Goal: Transaction & Acquisition: Purchase product/service

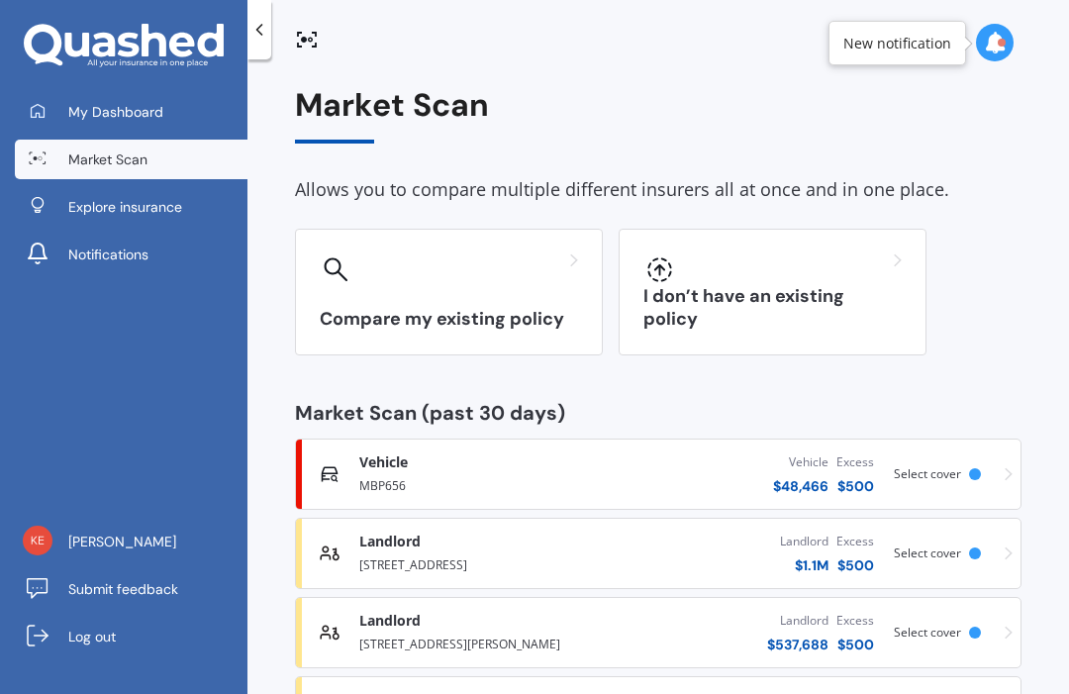
click at [159, 213] on span "Explore insurance" at bounding box center [125, 207] width 114 height 20
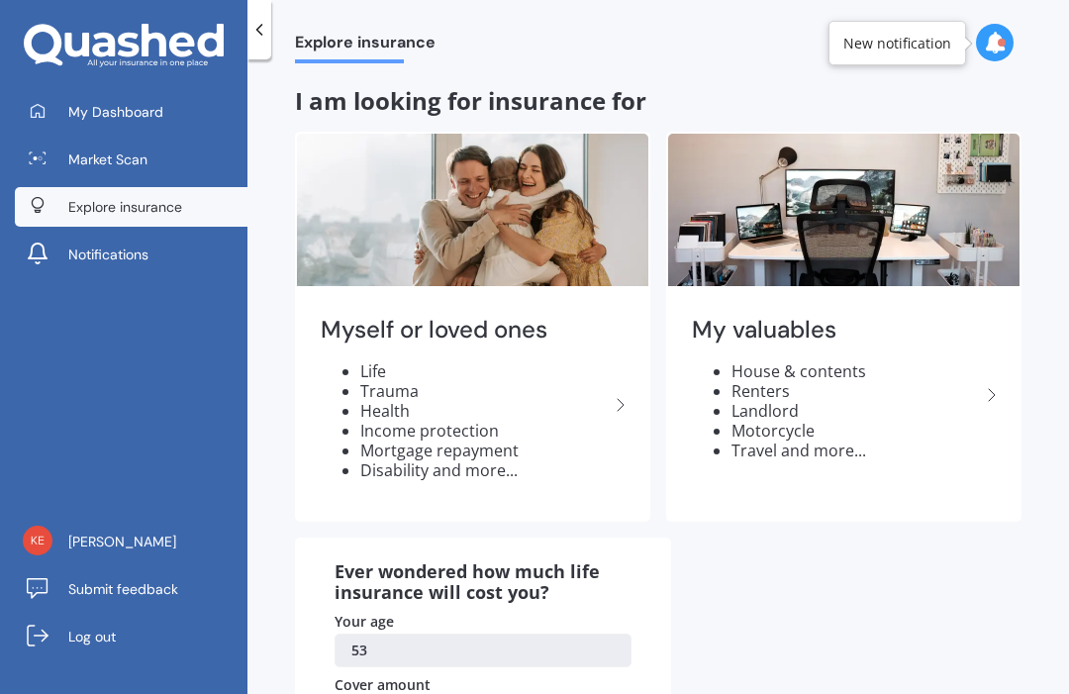
click at [861, 394] on li "Renters" at bounding box center [856, 391] width 248 height 20
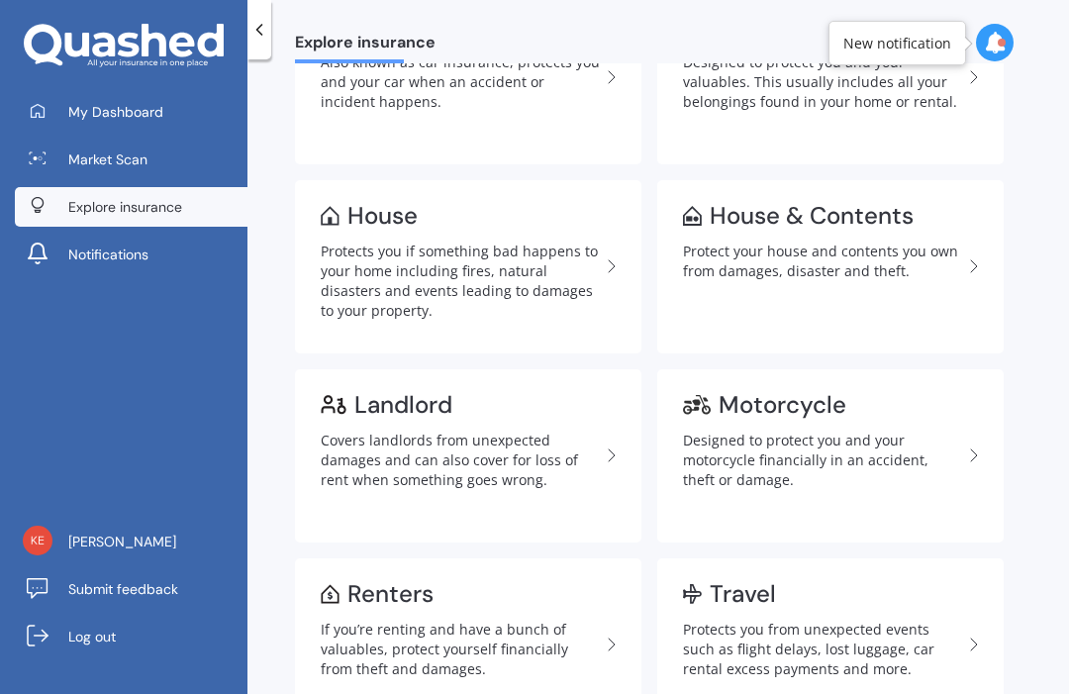
scroll to position [169, 0]
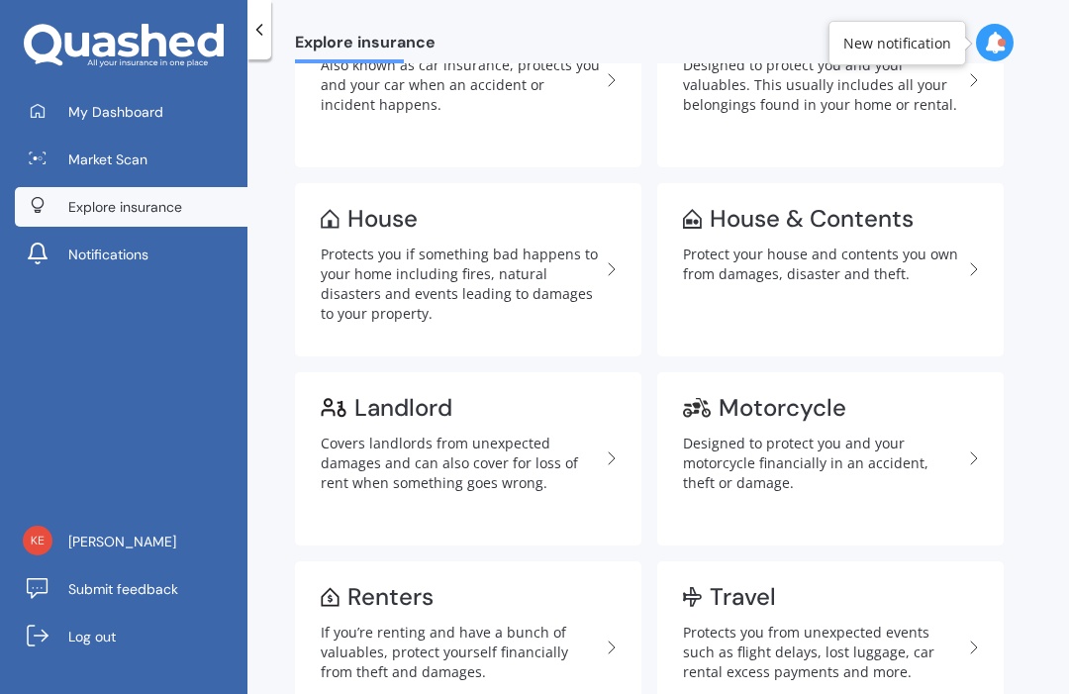
click at [523, 266] on div "Protects you if something bad happens to your home including fires, natural dis…" at bounding box center [460, 284] width 279 height 79
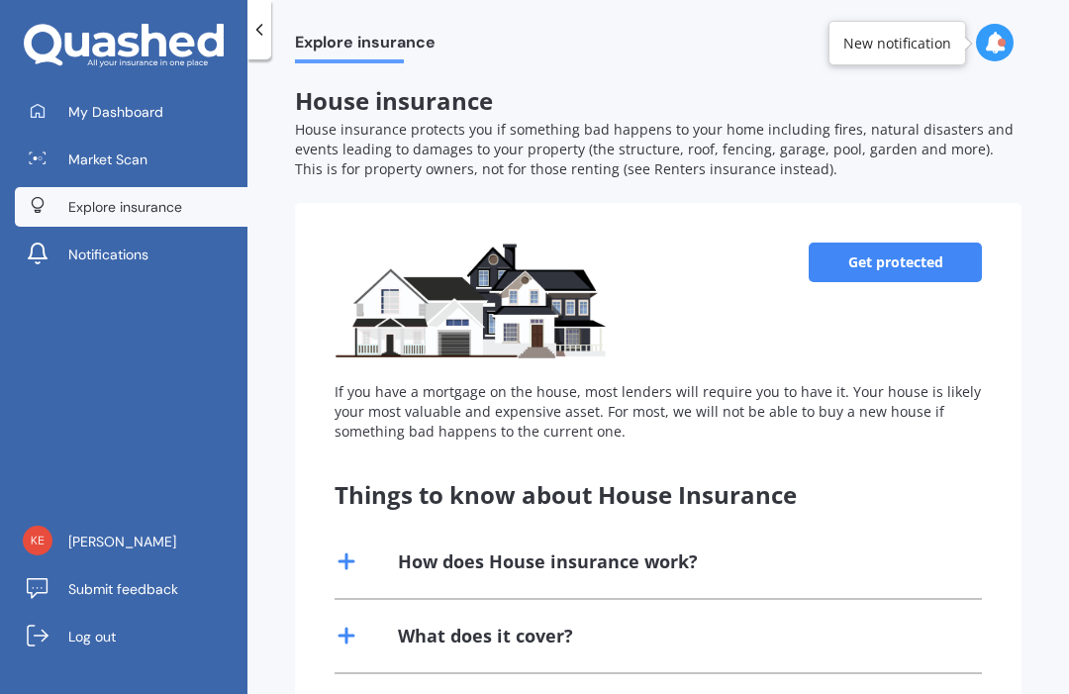
click at [901, 267] on link "Get protected" at bounding box center [895, 263] width 173 height 40
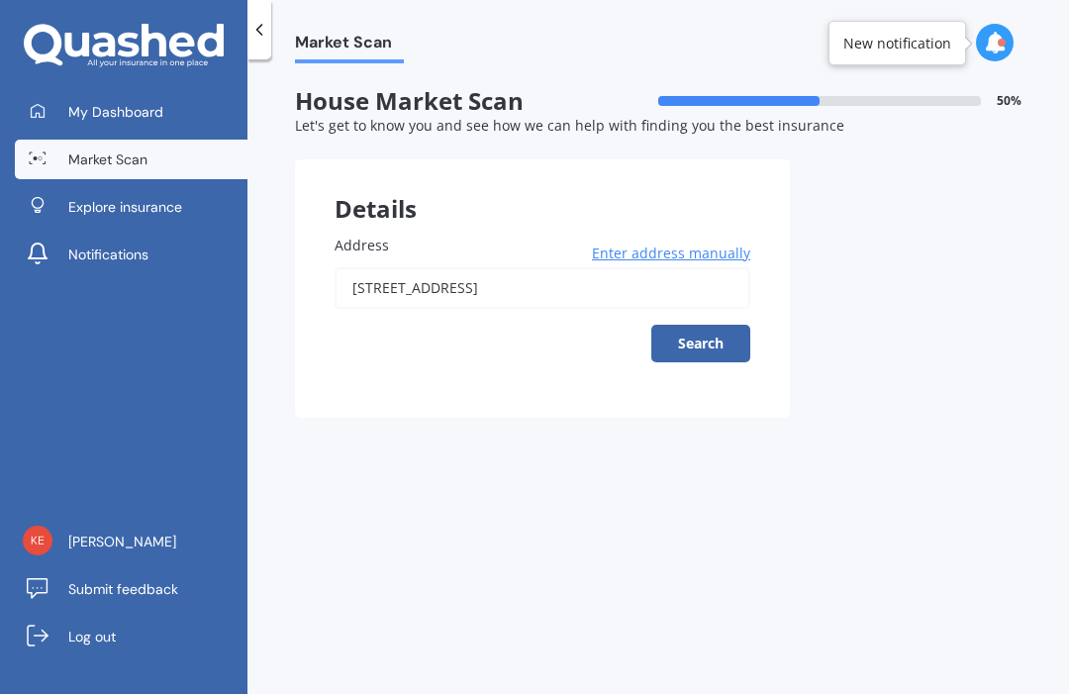
click at [606, 281] on input "[STREET_ADDRESS]" at bounding box center [543, 288] width 416 height 42
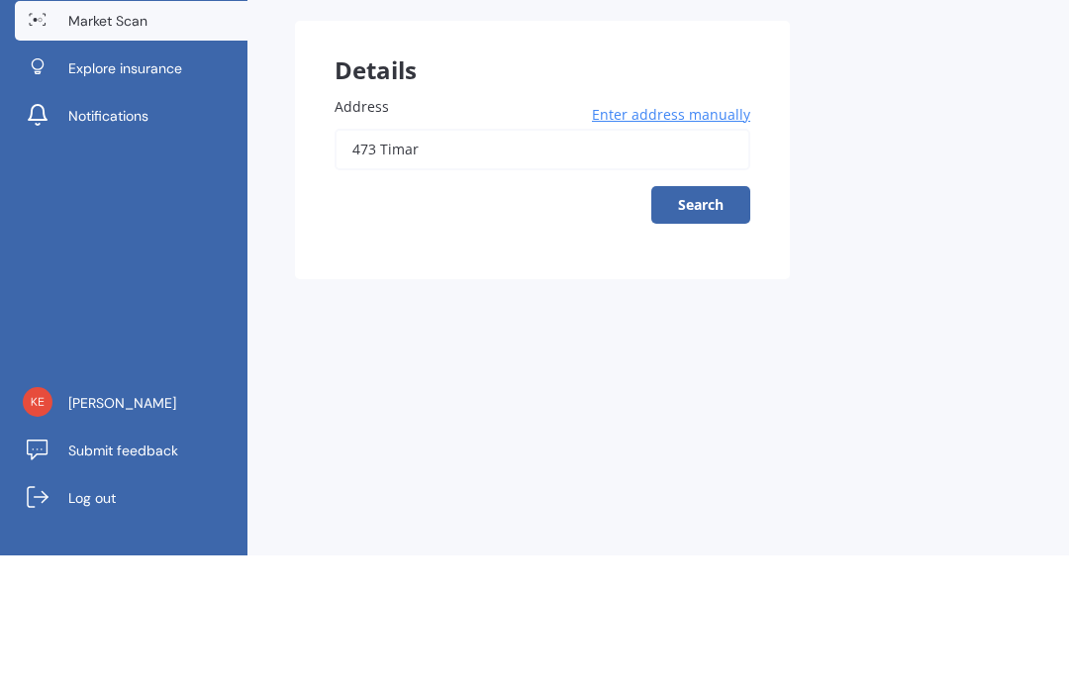
type input "473 Tima"
type input "[STREET_ADDRESS][PERSON_NAME]"
click at [721, 325] on button "Search" at bounding box center [700, 344] width 99 height 38
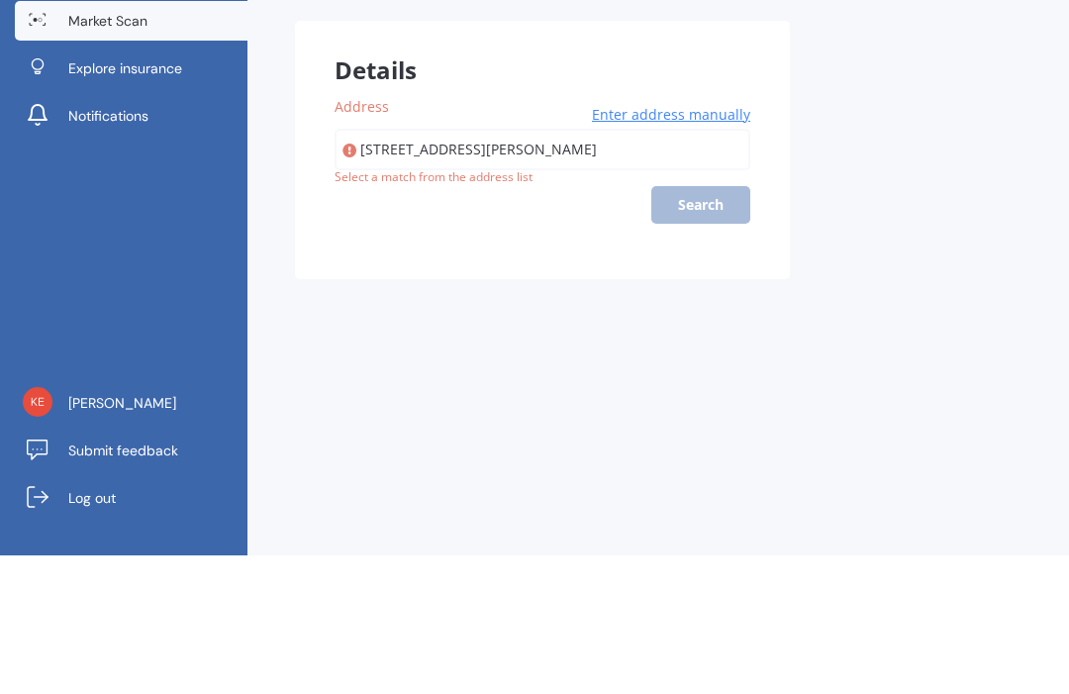
scroll to position [66, 0]
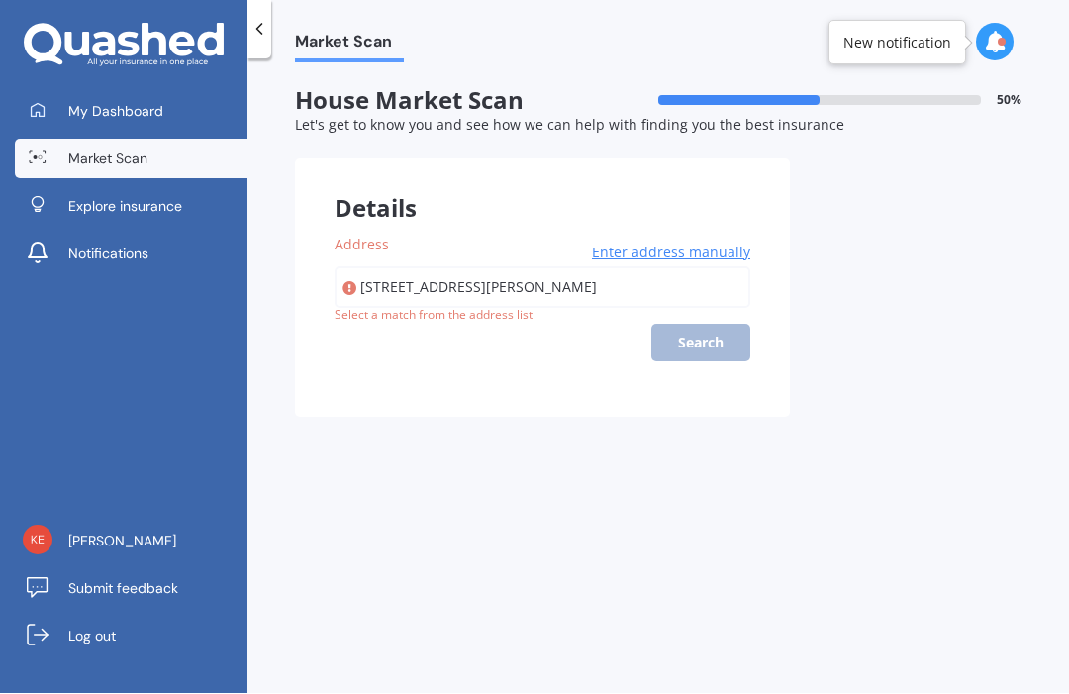
click at [704, 286] on div "[STREET_ADDRESS][PERSON_NAME] Waimate Enter address manually Search" at bounding box center [543, 314] width 416 height 95
click at [689, 244] on span "Enter address manually" at bounding box center [671, 254] width 158 height 20
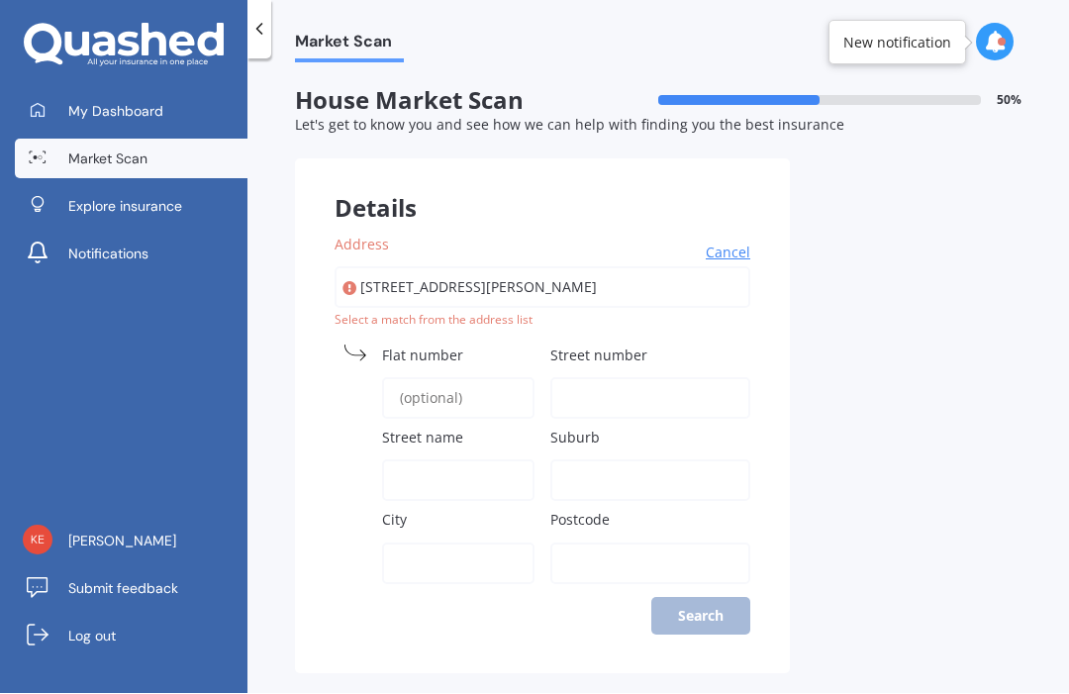
click at [471, 378] on input "Flat number" at bounding box center [458, 399] width 152 height 42
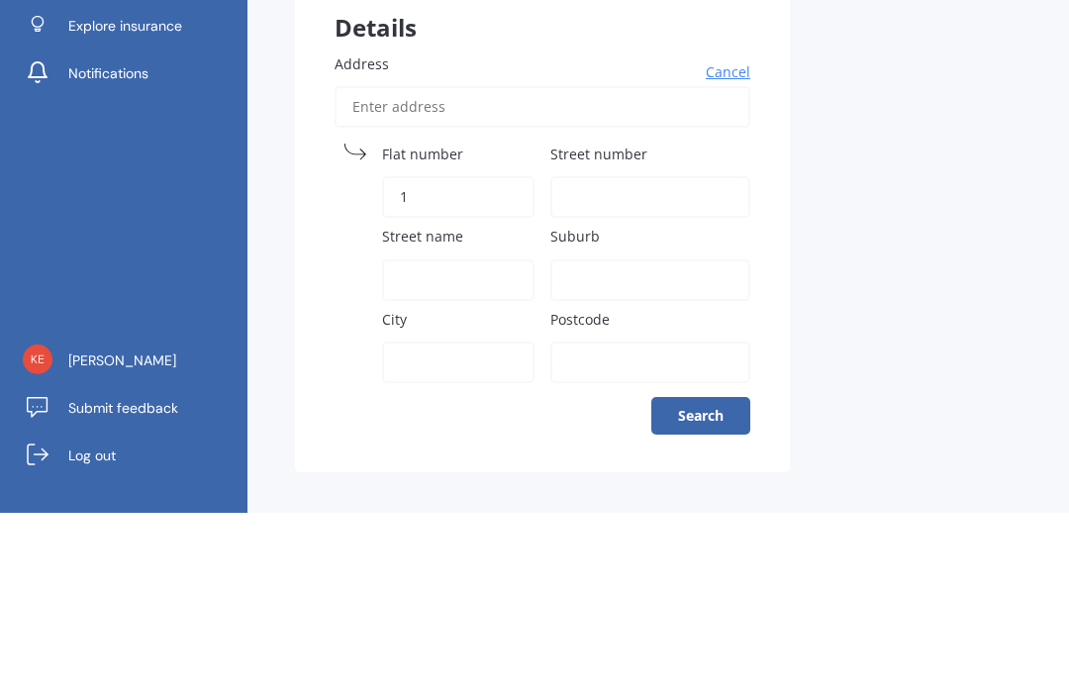
type input "1"
click at [604, 357] on input "Street number" at bounding box center [650, 378] width 200 height 42
type input "D"
click at [436, 357] on input "1" at bounding box center [458, 378] width 152 height 42
type input "1"
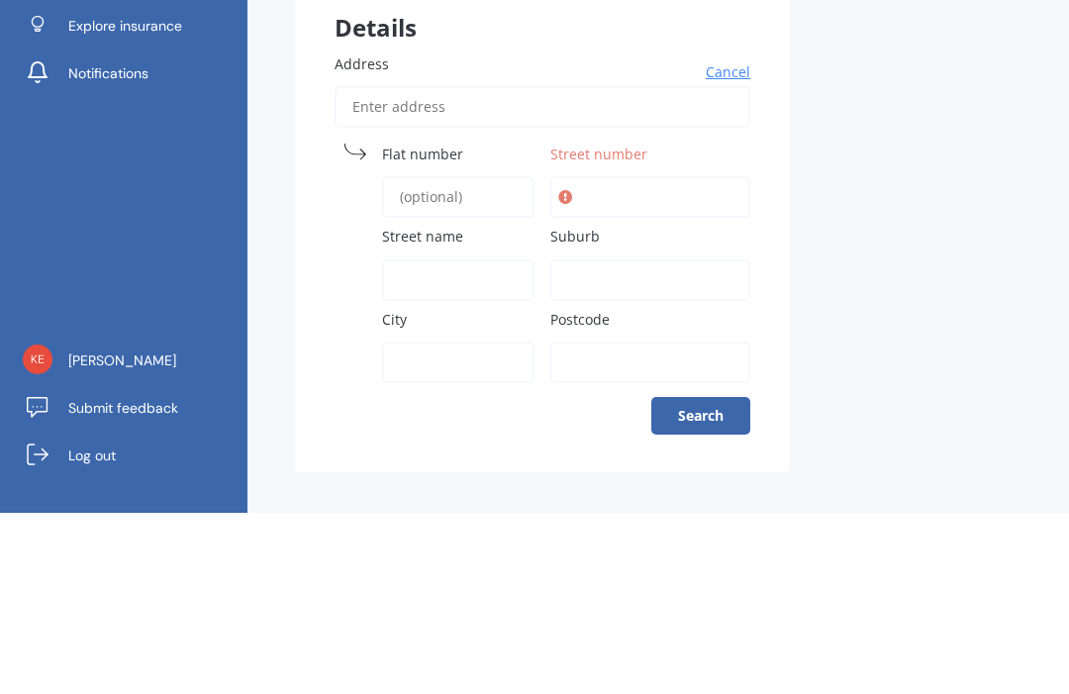
click at [623, 357] on input "Street number" at bounding box center [650, 378] width 200 height 42
type input "1"
click at [416, 441] on input "Street name" at bounding box center [458, 462] width 152 height 42
type input "D"
click at [601, 357] on input "1" at bounding box center [650, 378] width 200 height 42
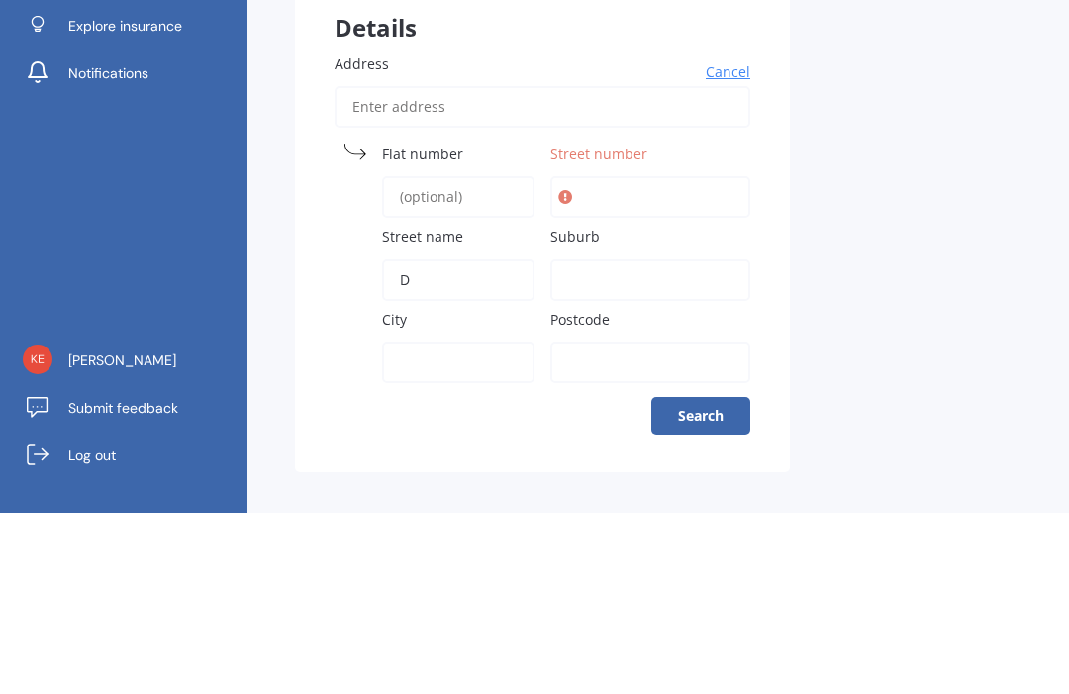
scroll to position [0, 0]
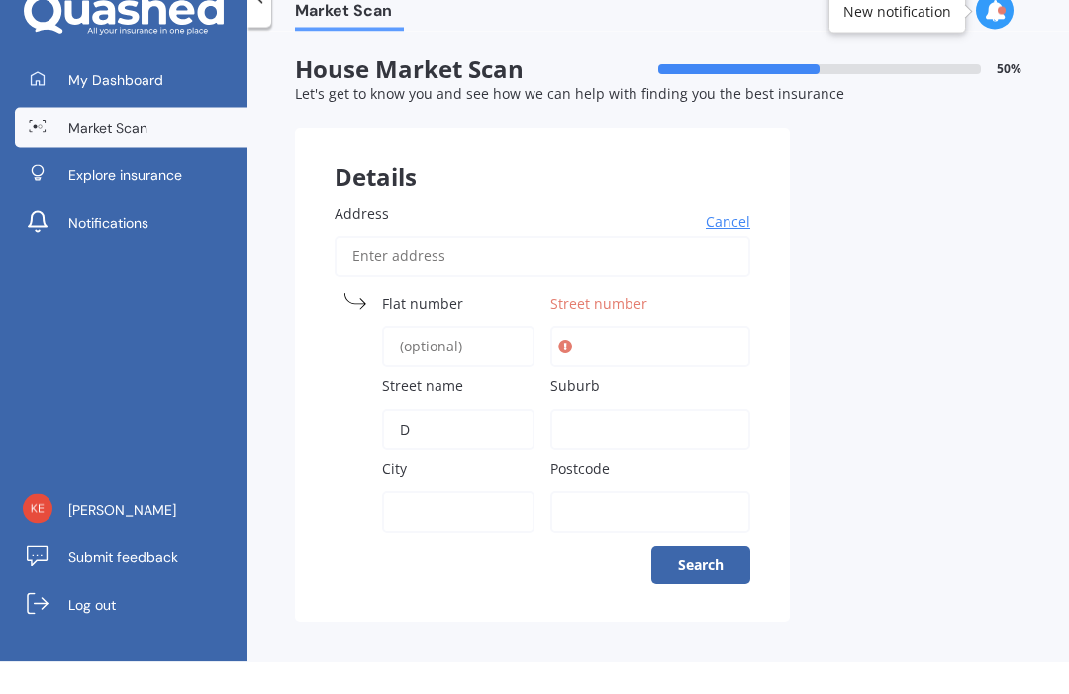
click at [735, 244] on span "Cancel" at bounding box center [728, 254] width 45 height 20
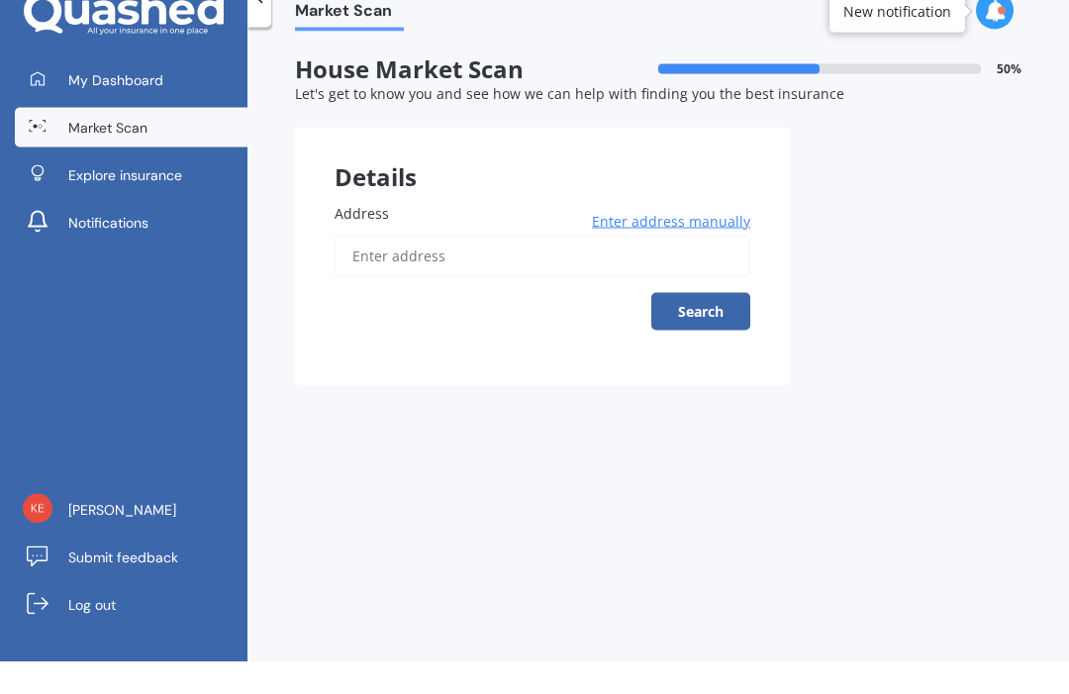
scroll to position [32, 0]
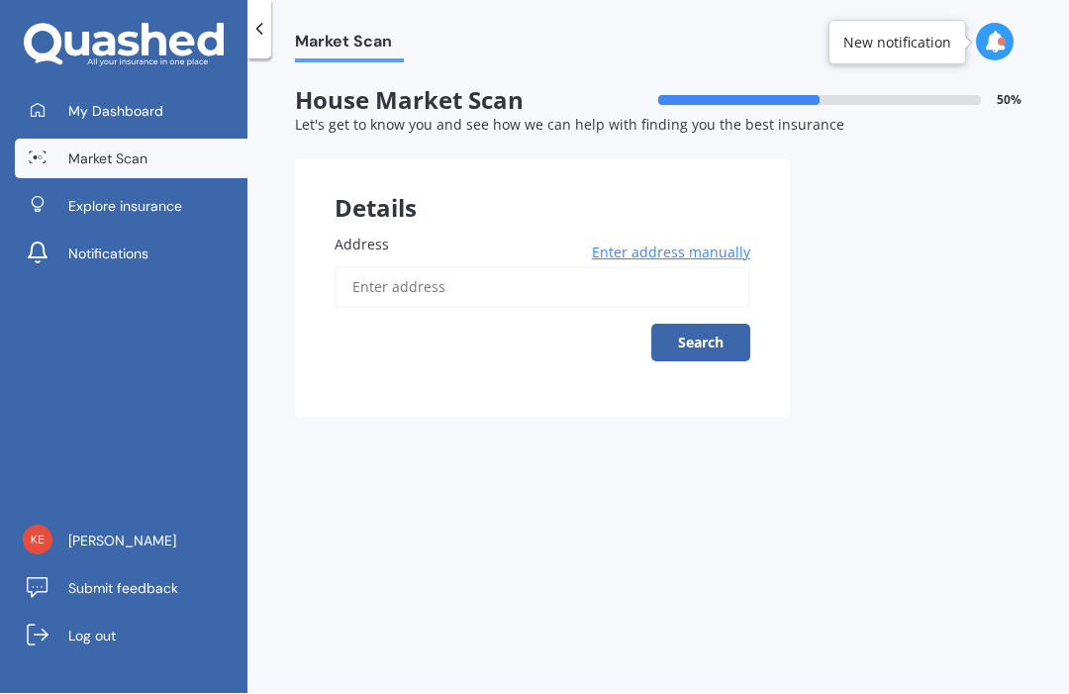
click at [476, 267] on input "Address" at bounding box center [543, 288] width 416 height 42
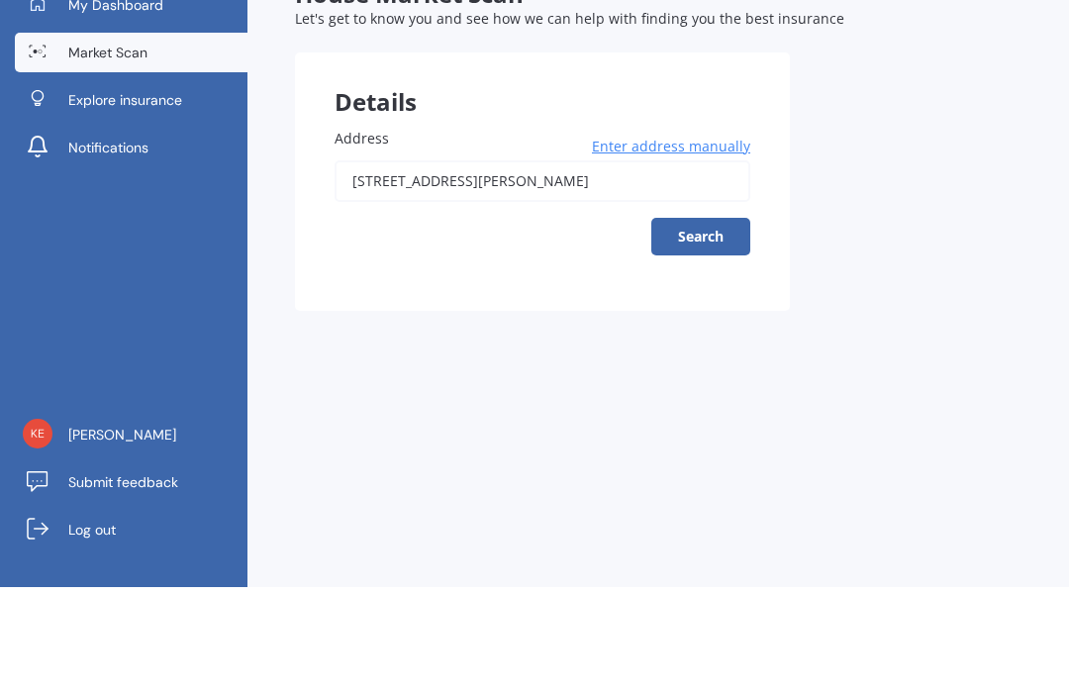
type input "[STREET_ADDRESS][PERSON_NAME]"
click at [710, 325] on button "Search" at bounding box center [700, 344] width 99 height 38
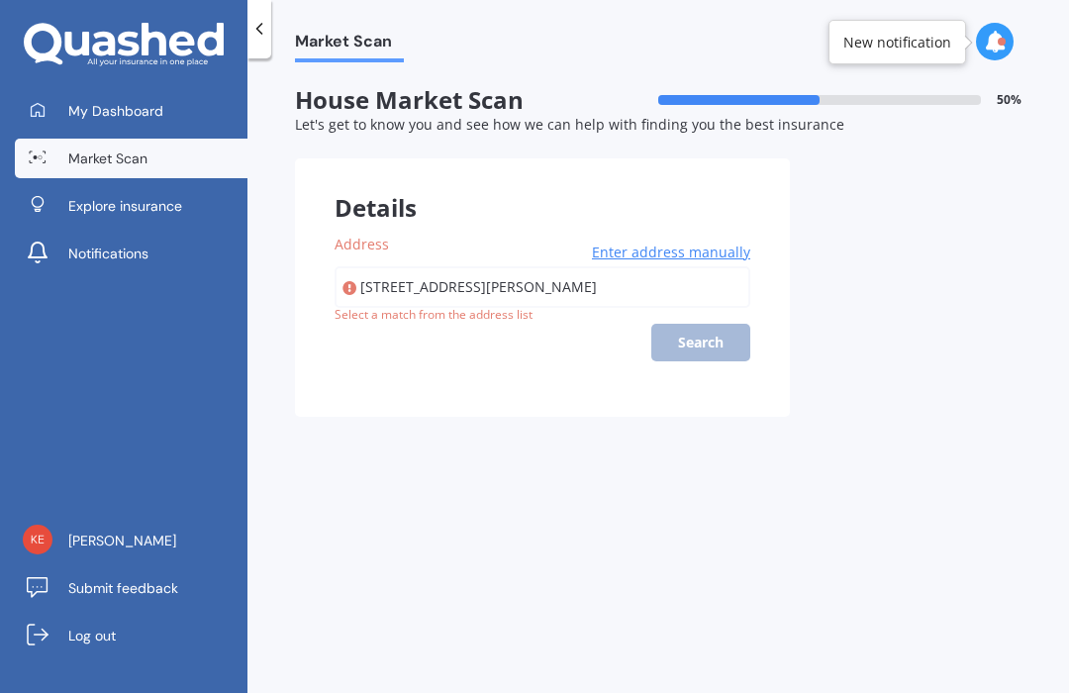
click at [713, 244] on span "Enter address manually" at bounding box center [671, 254] width 158 height 20
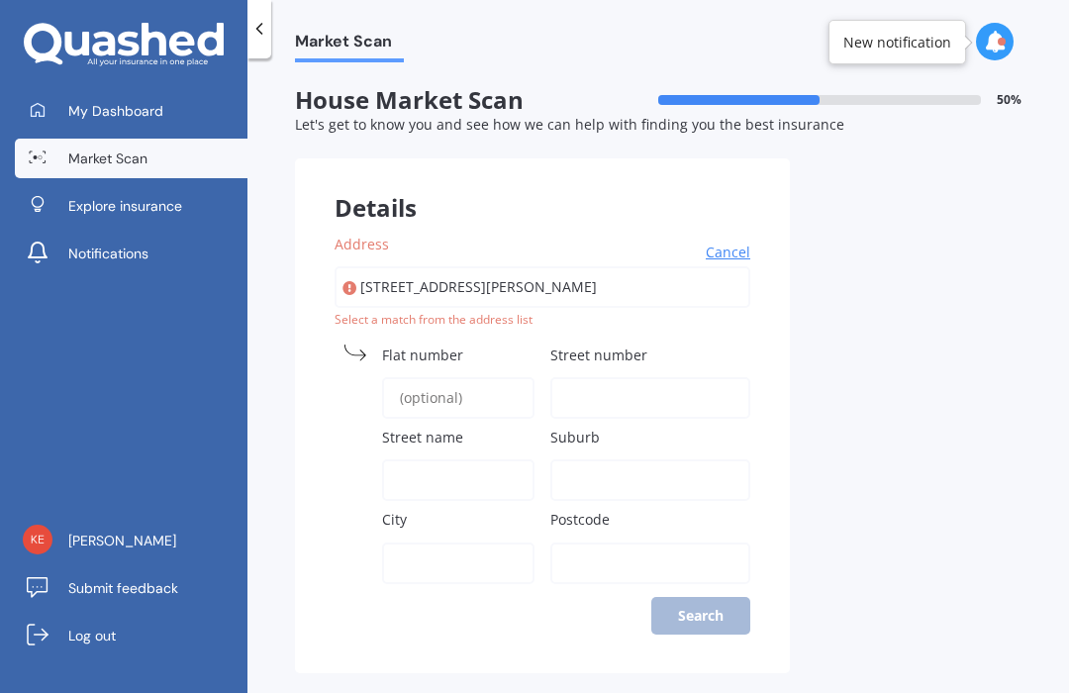
click at [626, 378] on input "Street number" at bounding box center [650, 399] width 200 height 42
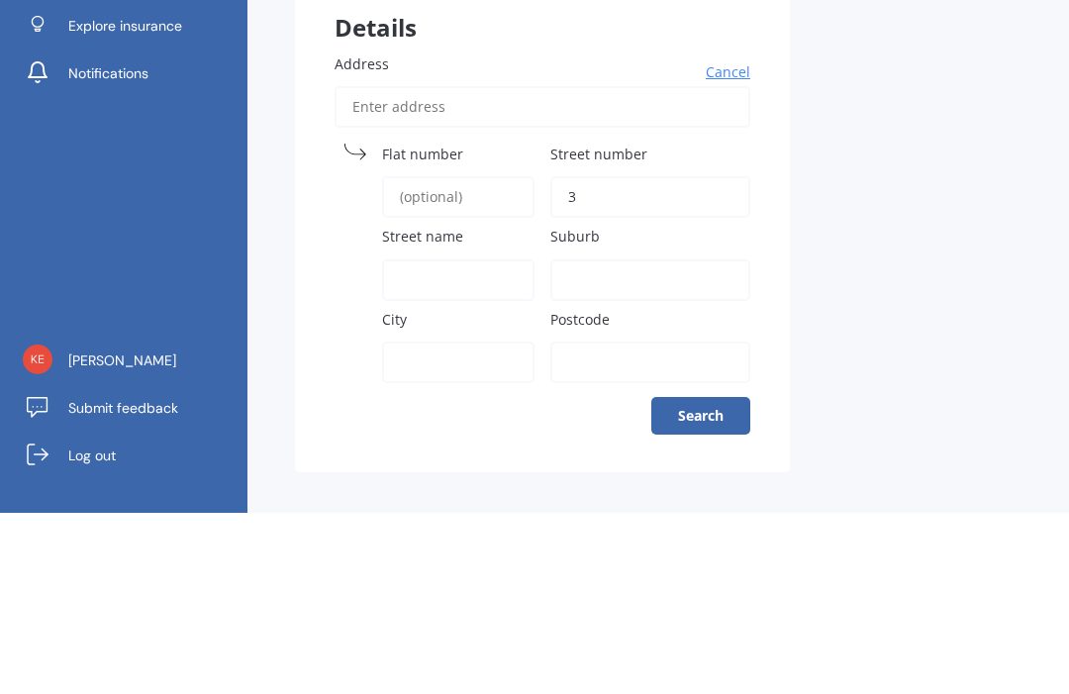
type input "3"
click at [412, 441] on input "Street name" at bounding box center [458, 462] width 152 height 42
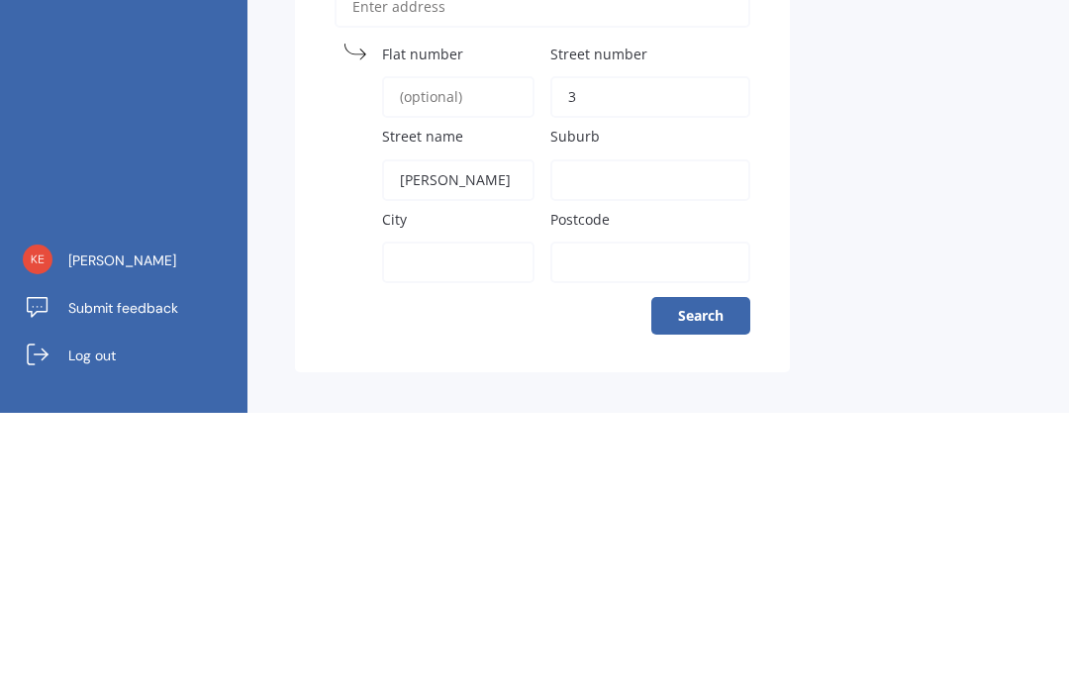
type input "[PERSON_NAME]"
click at [432, 523] on input "City" at bounding box center [458, 544] width 152 height 42
type input "Waimate"
click at [594, 523] on input "Postcode" at bounding box center [650, 544] width 200 height 42
type input "7978"
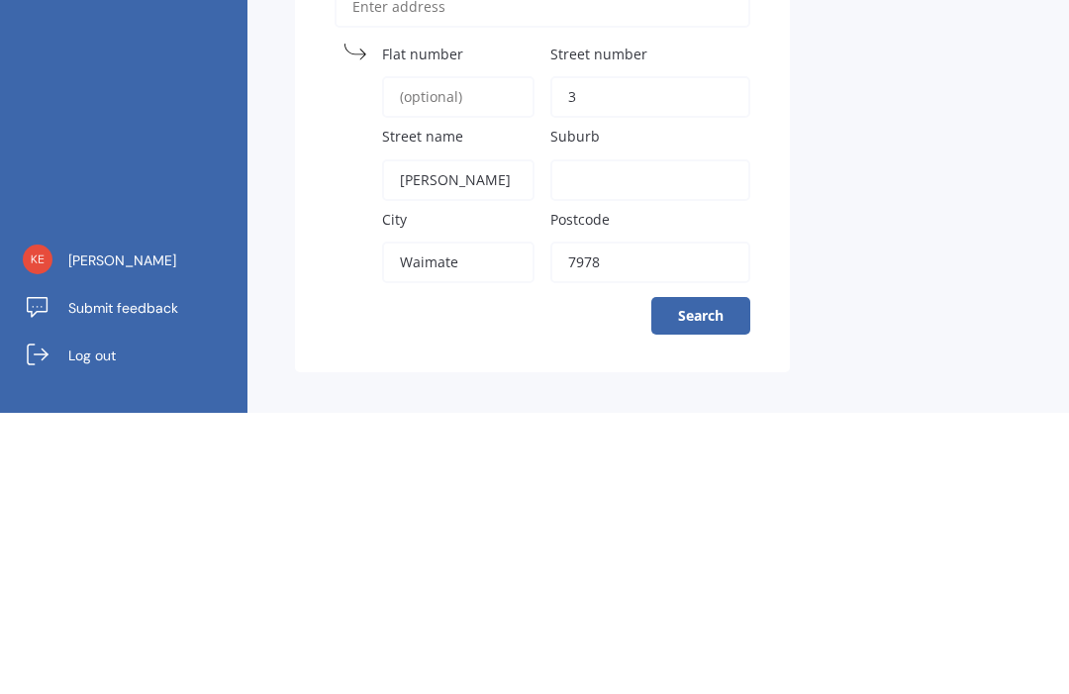
click at [730, 578] on button "Search" at bounding box center [700, 597] width 99 height 38
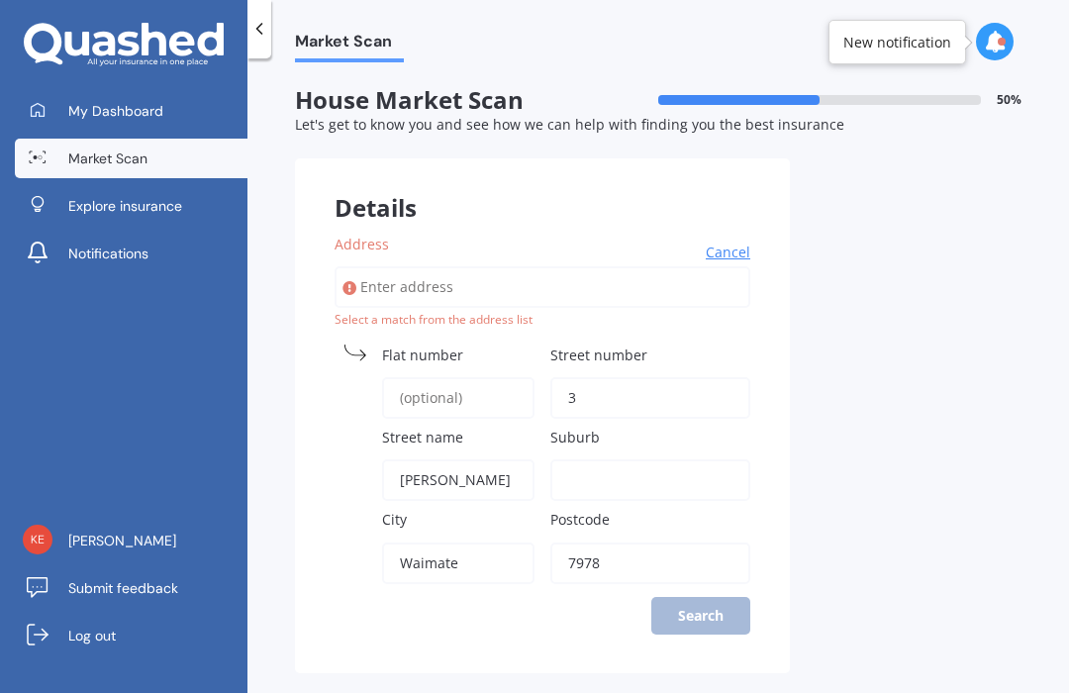
click at [697, 550] on div "Address Cancel Search Select a match from the address list Flat [GEOGRAPHIC_DAT…" at bounding box center [542, 434] width 495 height 479
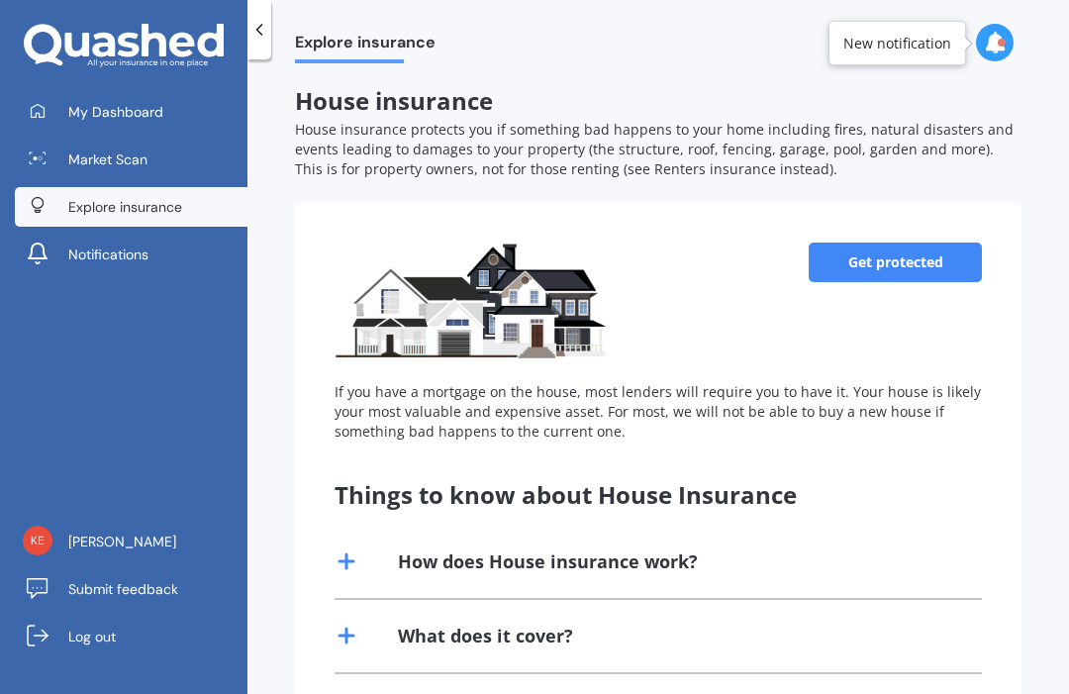
click at [117, 159] on span "Market Scan" at bounding box center [107, 159] width 79 height 20
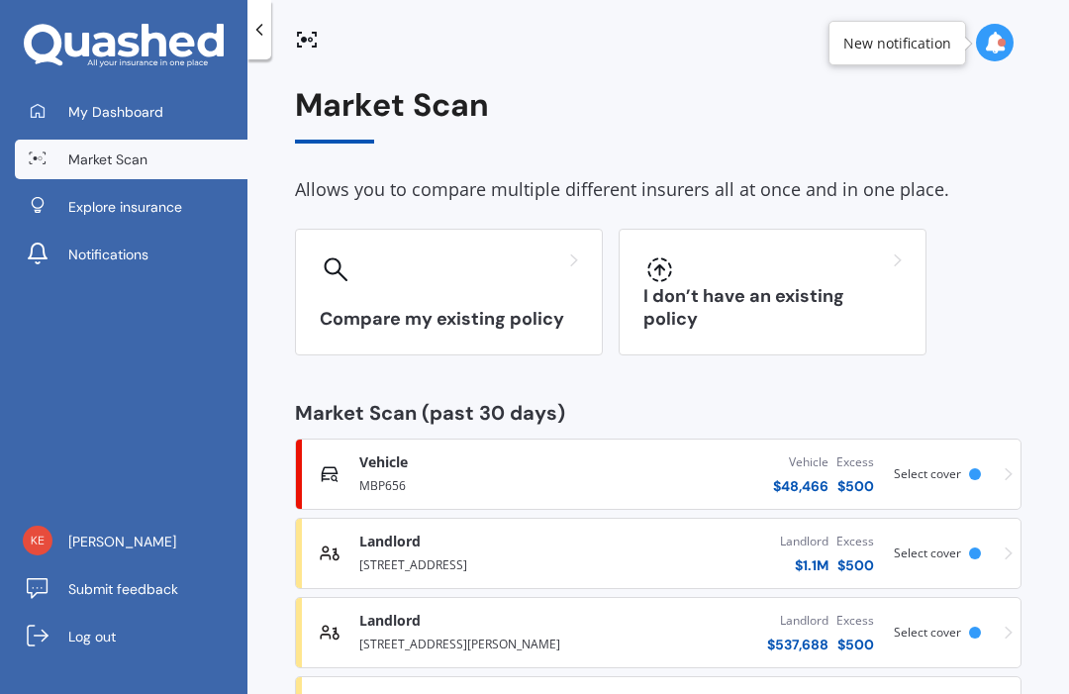
click at [787, 310] on h3 "I don’t have an existing policy" at bounding box center [772, 308] width 258 height 46
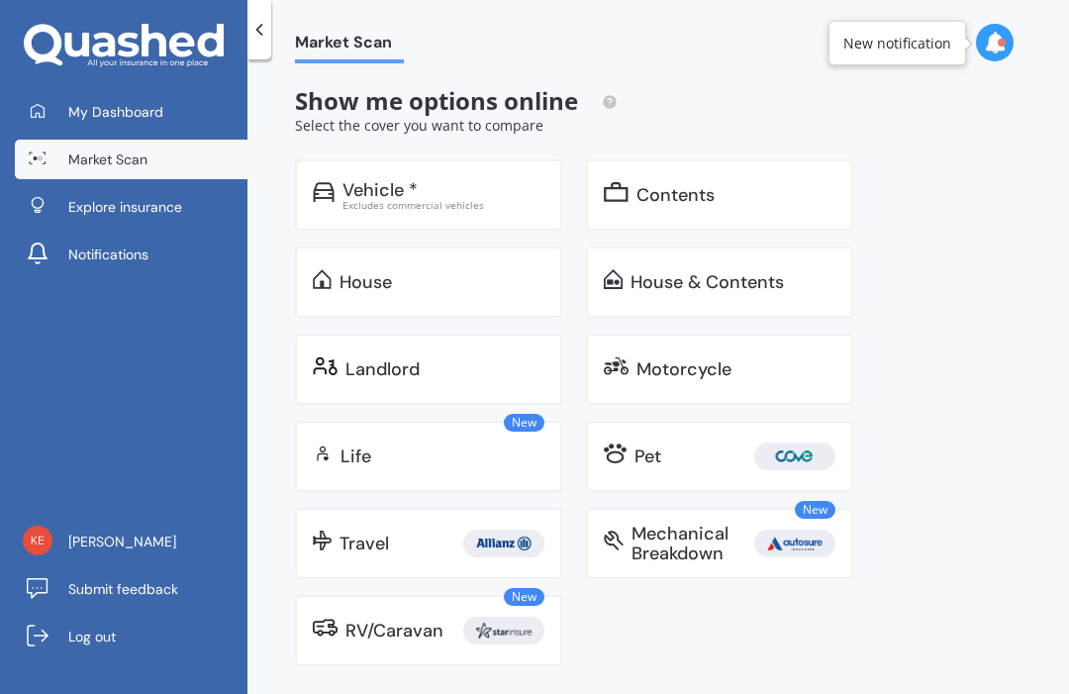
click at [480, 274] on div "House" at bounding box center [442, 282] width 205 height 20
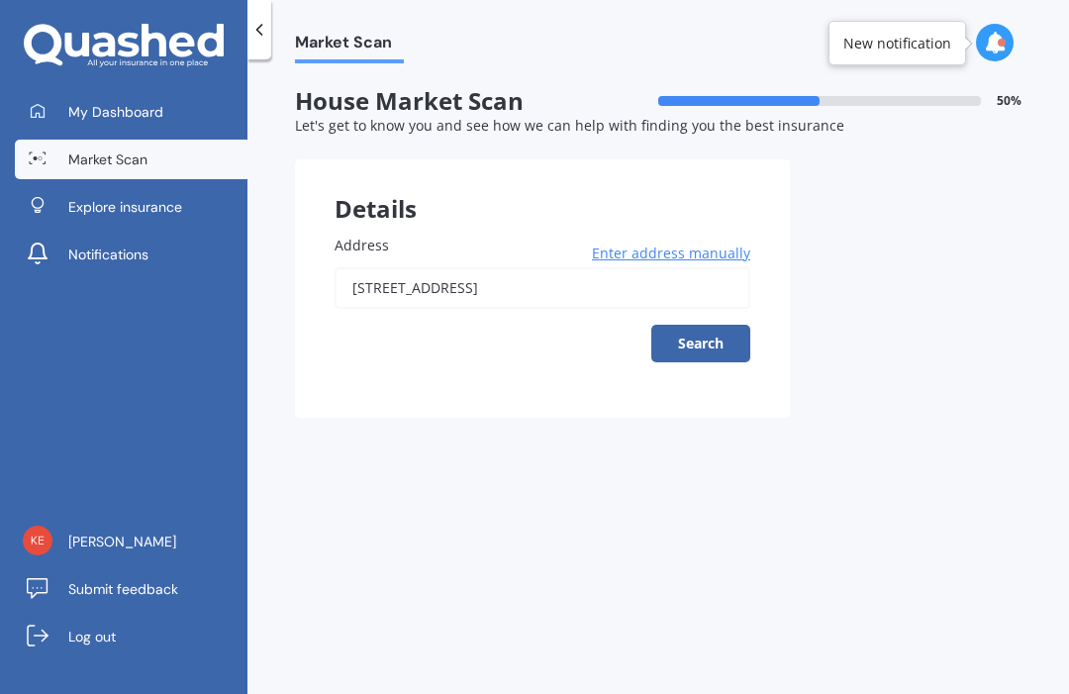
click at [606, 281] on input "[STREET_ADDRESS]" at bounding box center [543, 288] width 416 height 42
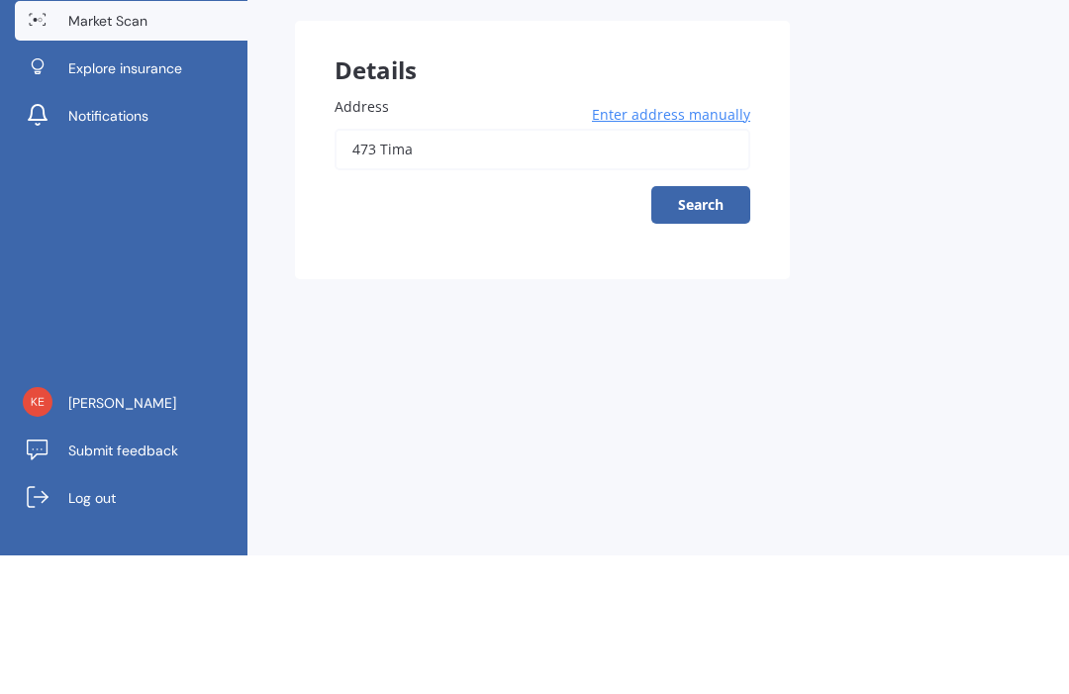
type input "473"
click at [717, 325] on button "Search" at bounding box center [700, 344] width 99 height 38
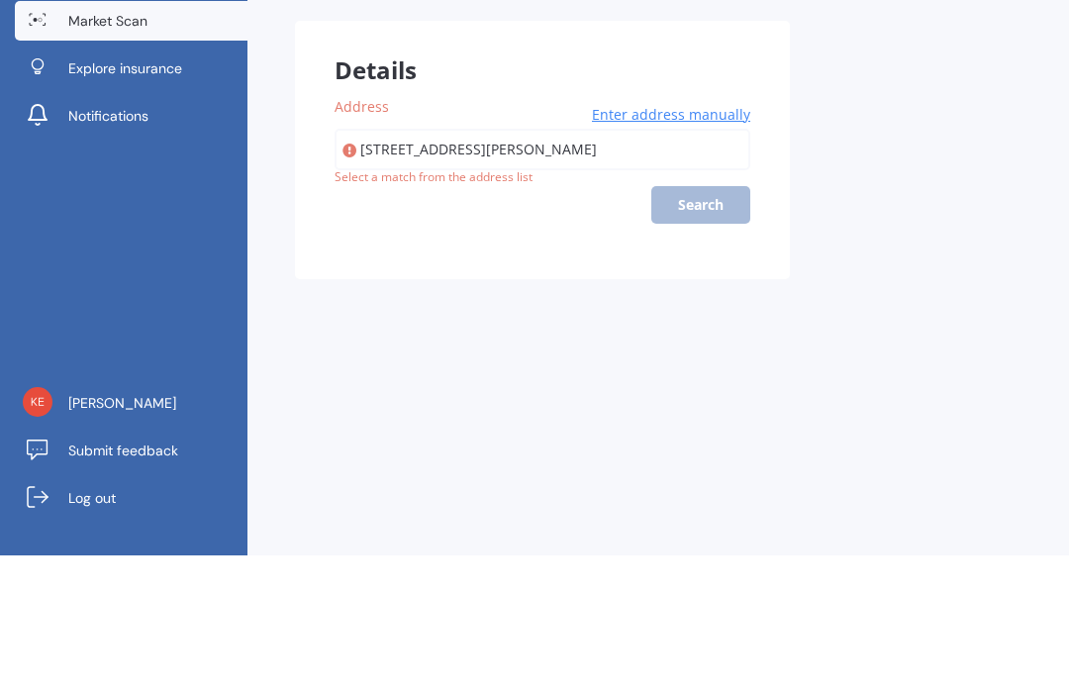
scroll to position [66, 0]
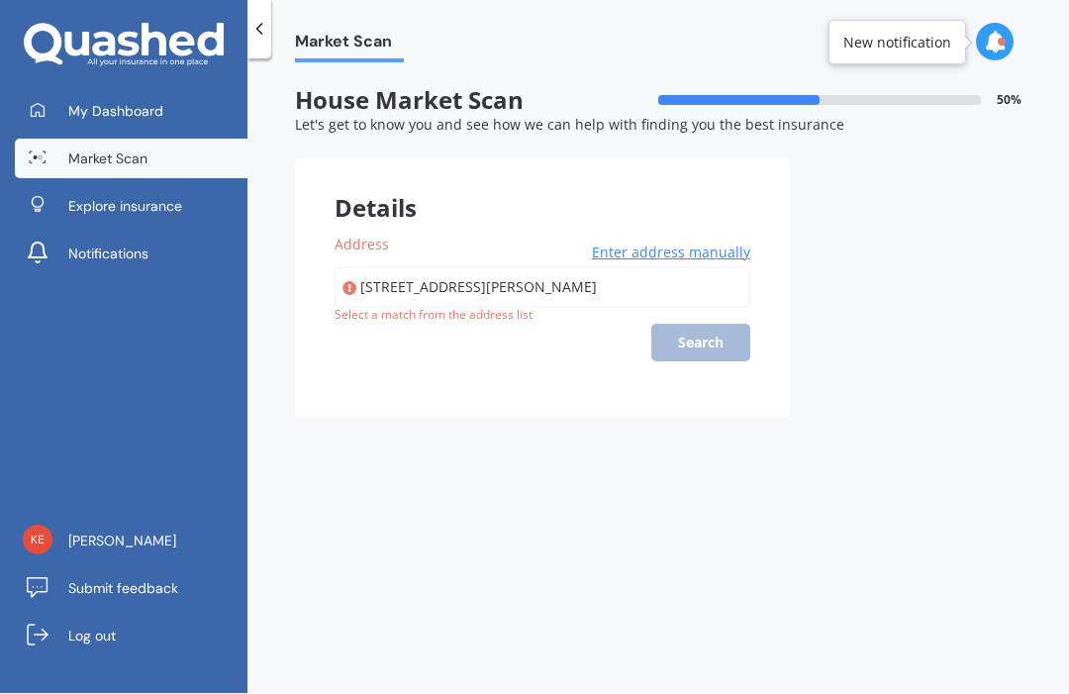
click at [691, 235] on label "Address" at bounding box center [539, 245] width 408 height 21
click at [691, 267] on input "[STREET_ADDRESS][PERSON_NAME]" at bounding box center [543, 288] width 416 height 42
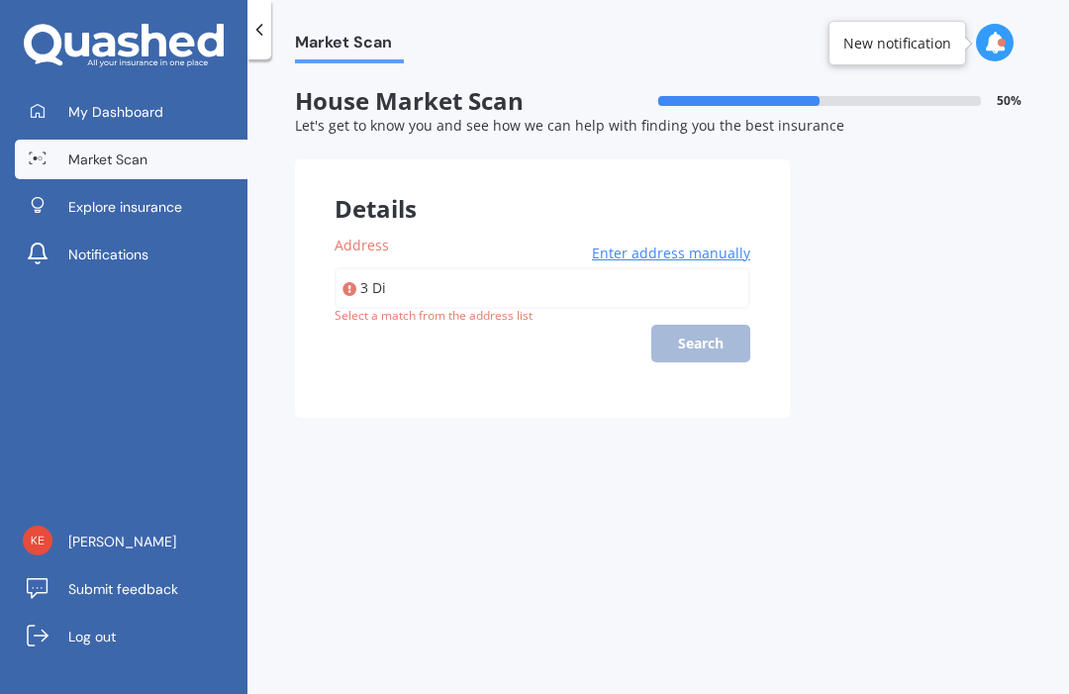
type input "3 D"
click at [723, 244] on span "Enter address manually" at bounding box center [671, 254] width 158 height 20
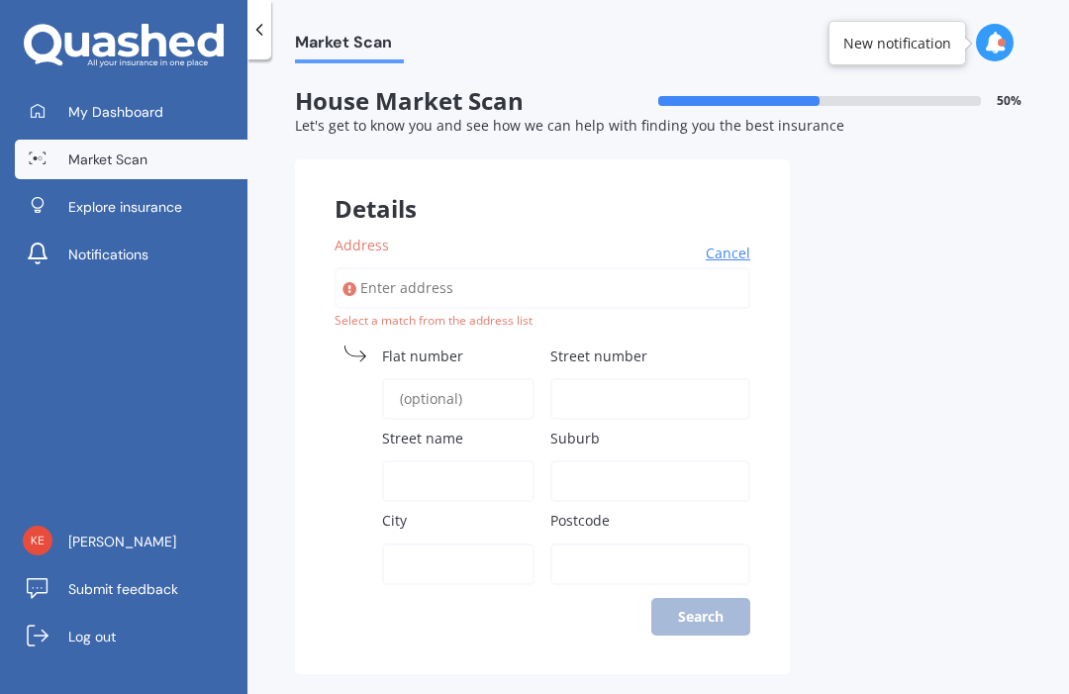
click at [645, 378] on input "Street number" at bounding box center [650, 399] width 200 height 42
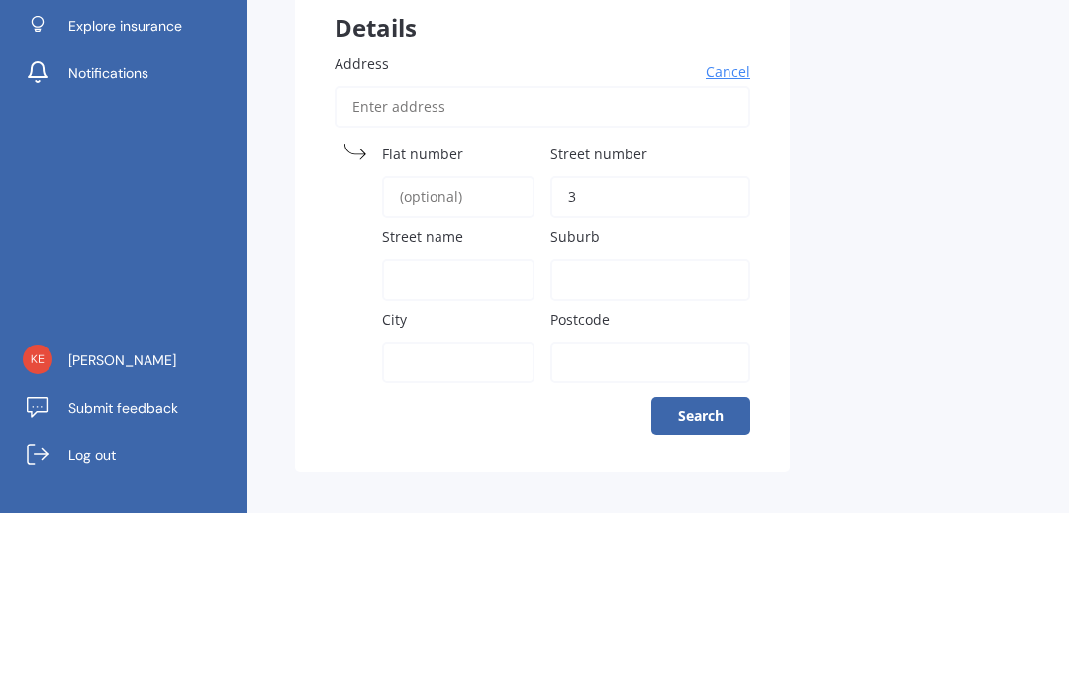
type input "3"
click at [427, 441] on input "Street name" at bounding box center [458, 462] width 152 height 42
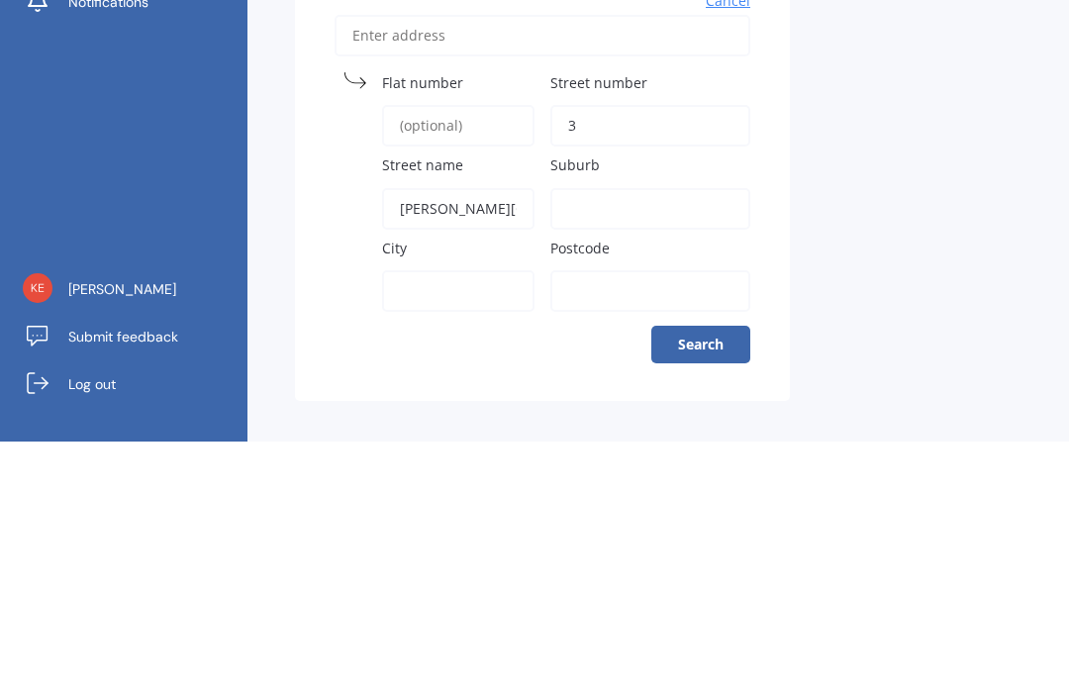
type input "[PERSON_NAME][GEOGRAPHIC_DATA]"
click at [438, 523] on input "City" at bounding box center [458, 544] width 152 height 42
type input "Waimate"
click at [600, 523] on input "Postcode" at bounding box center [650, 544] width 200 height 42
type input "7924"
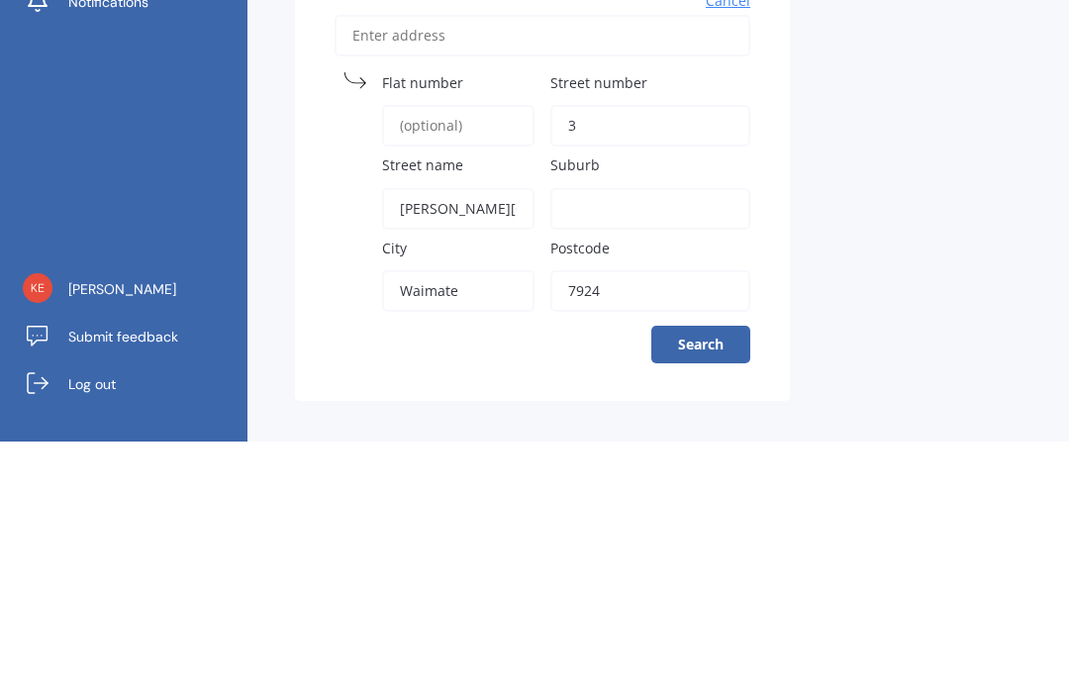
click at [725, 578] on button "Search" at bounding box center [700, 597] width 99 height 38
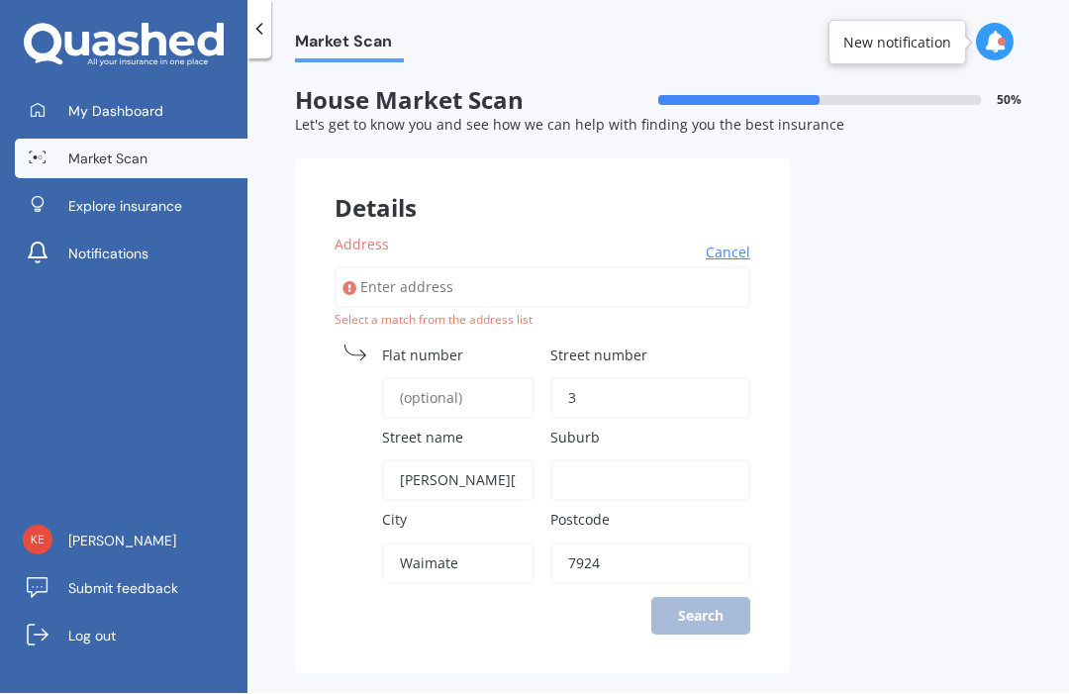
click at [712, 543] on div "Address Cancel Search Select a match from the address list [GEOGRAPHIC_DATA] na…" at bounding box center [542, 434] width 495 height 479
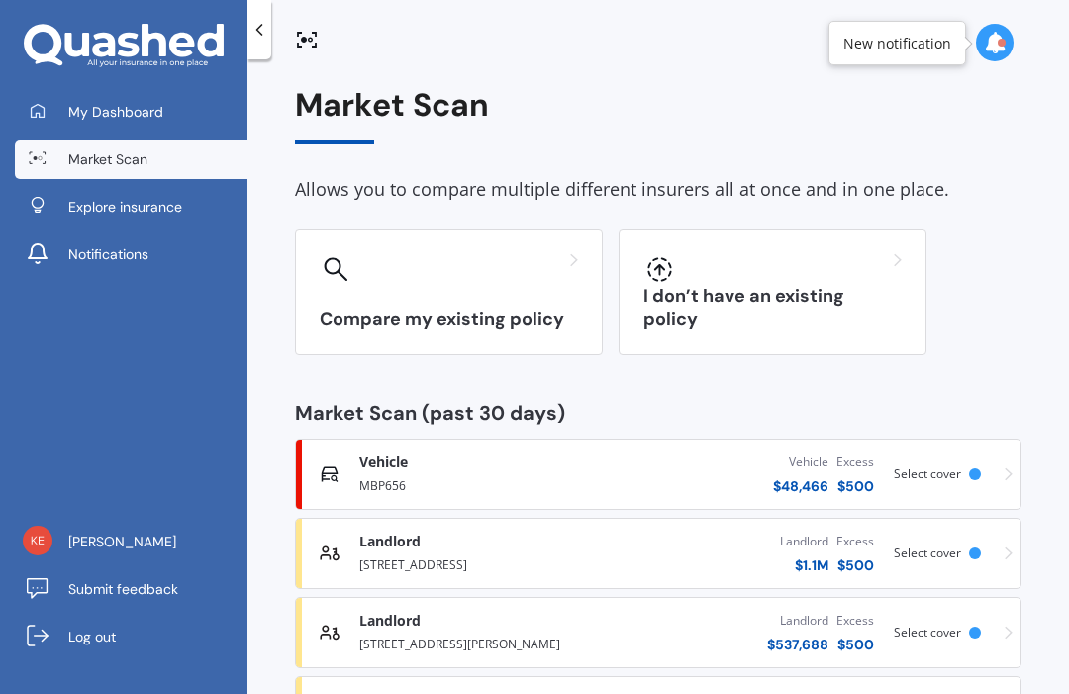
click at [1019, 452] on link "Vehicle Comprehensive MBP656 Vehicle $ 48,466 Excess $ 500 Scanned [DATE] Selec…" at bounding box center [658, 474] width 727 height 71
